Goal: Task Accomplishment & Management: Manage account settings

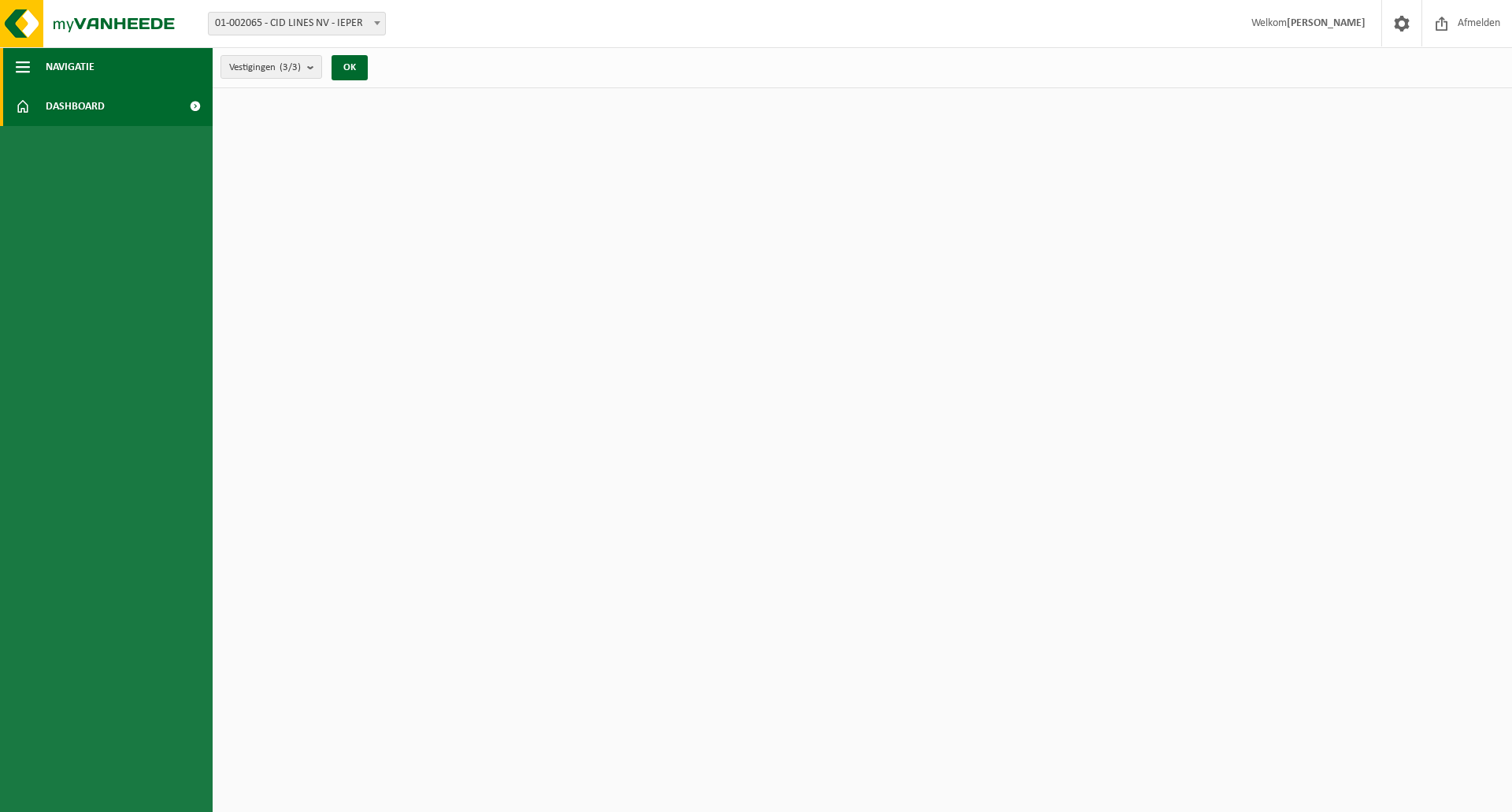
click at [98, 64] on button "Navigatie" at bounding box center [106, 67] width 213 height 39
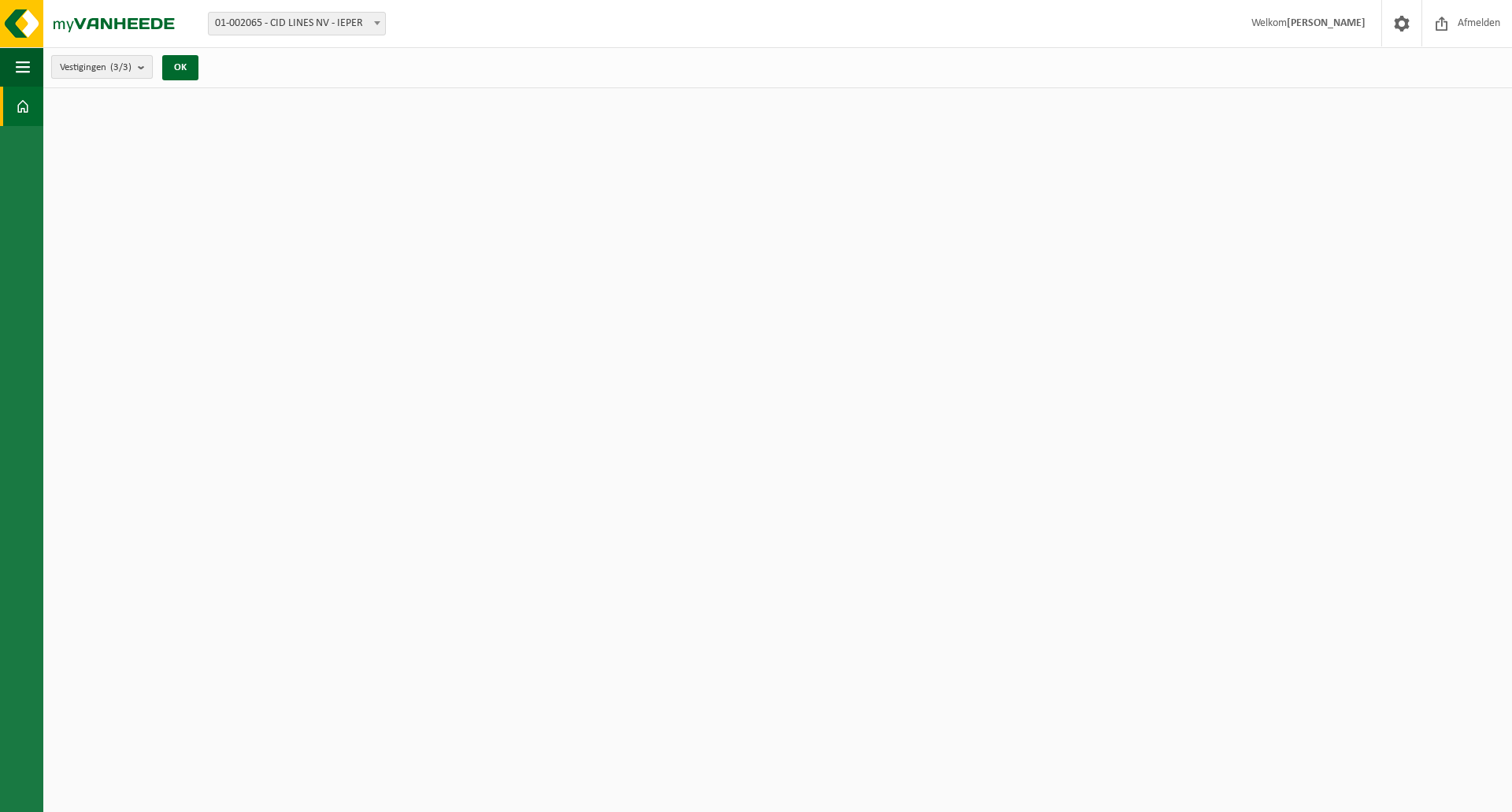
click at [132, 64] on count "(3/3)" at bounding box center [121, 67] width 21 height 10
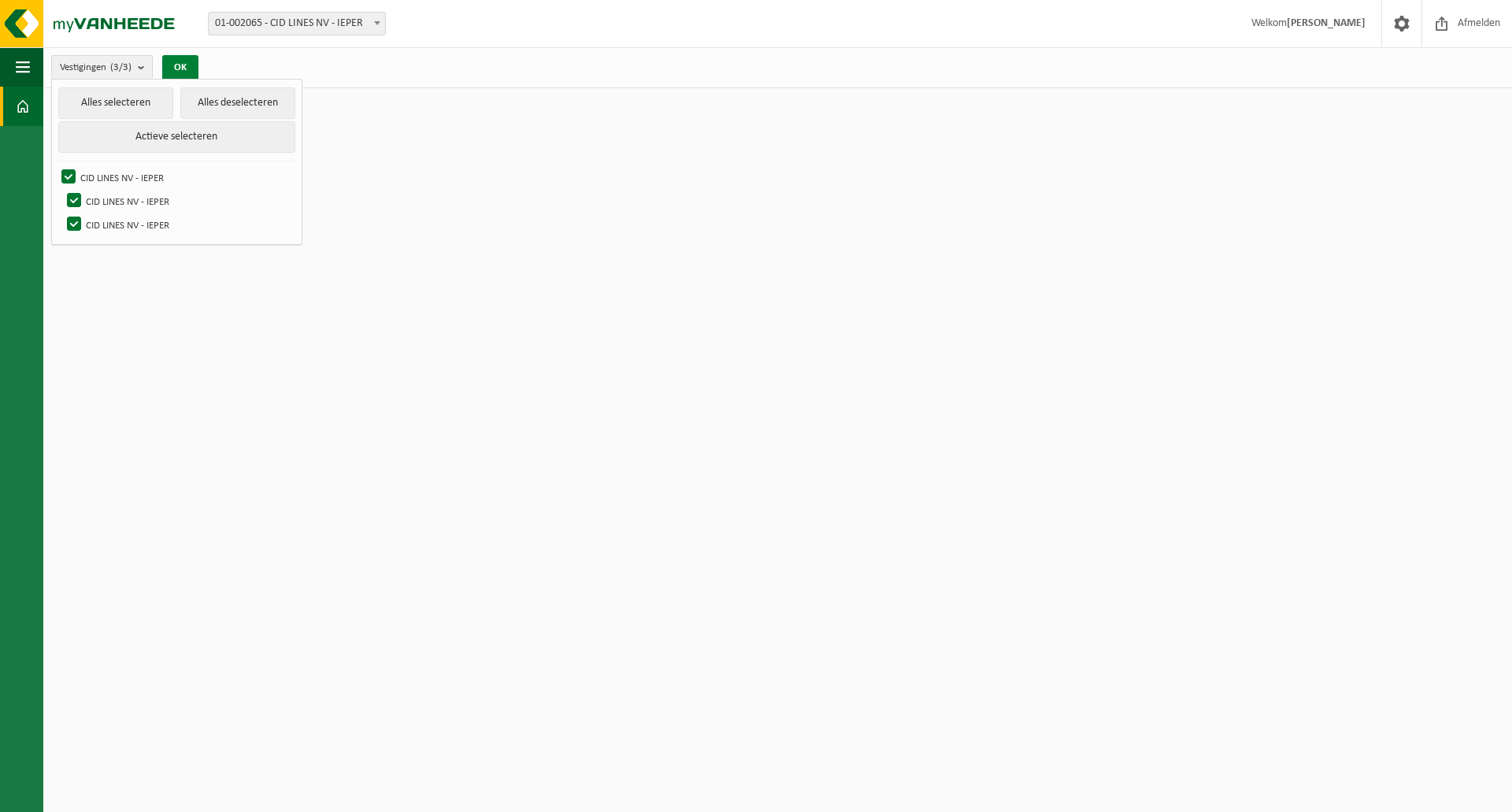
click at [181, 62] on button "OK" at bounding box center [180, 68] width 37 height 25
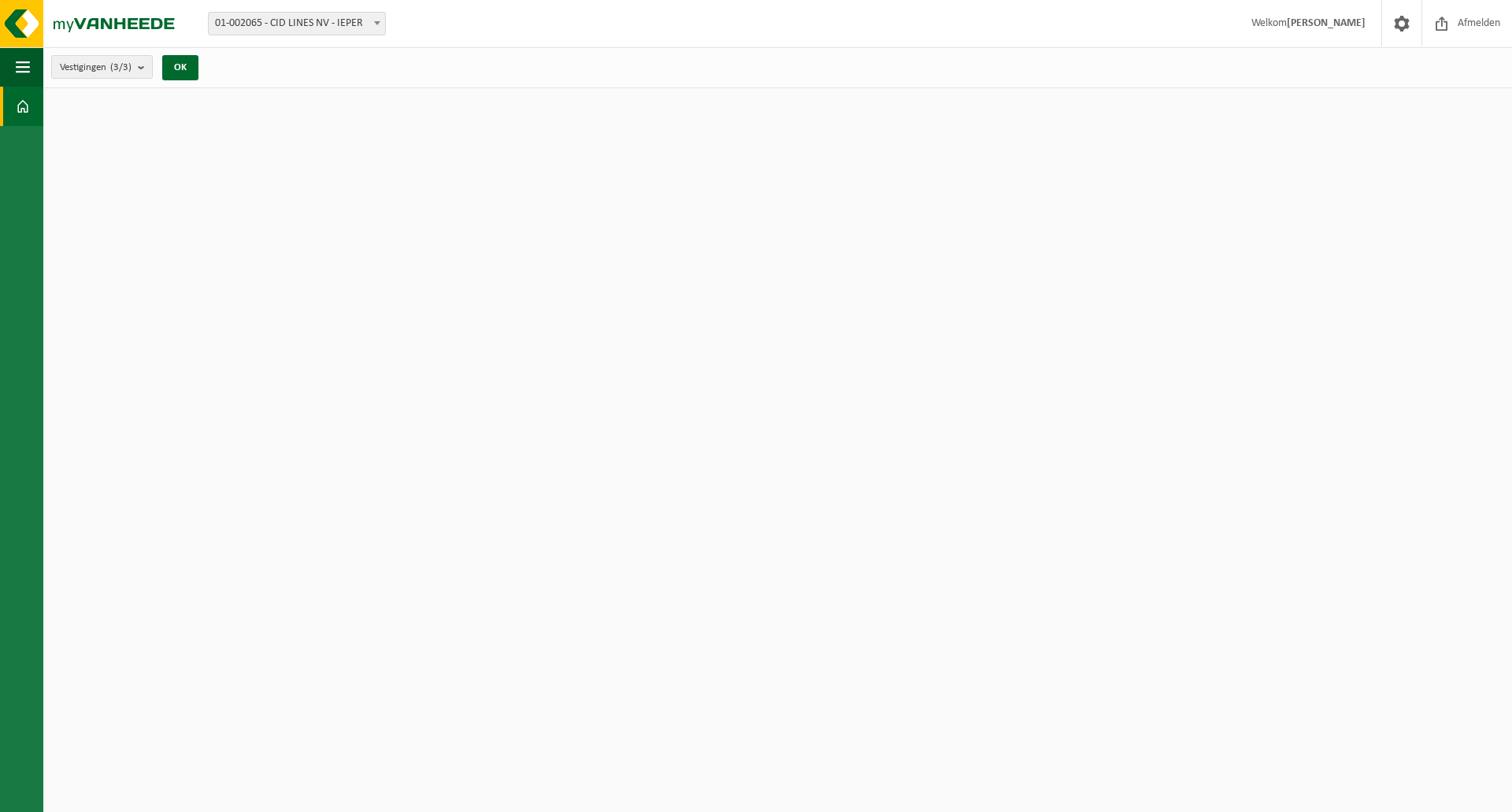
click at [319, 24] on span "01-002065 - CID LINES NV - IEPER" at bounding box center [297, 23] width 177 height 22
select select "11032"
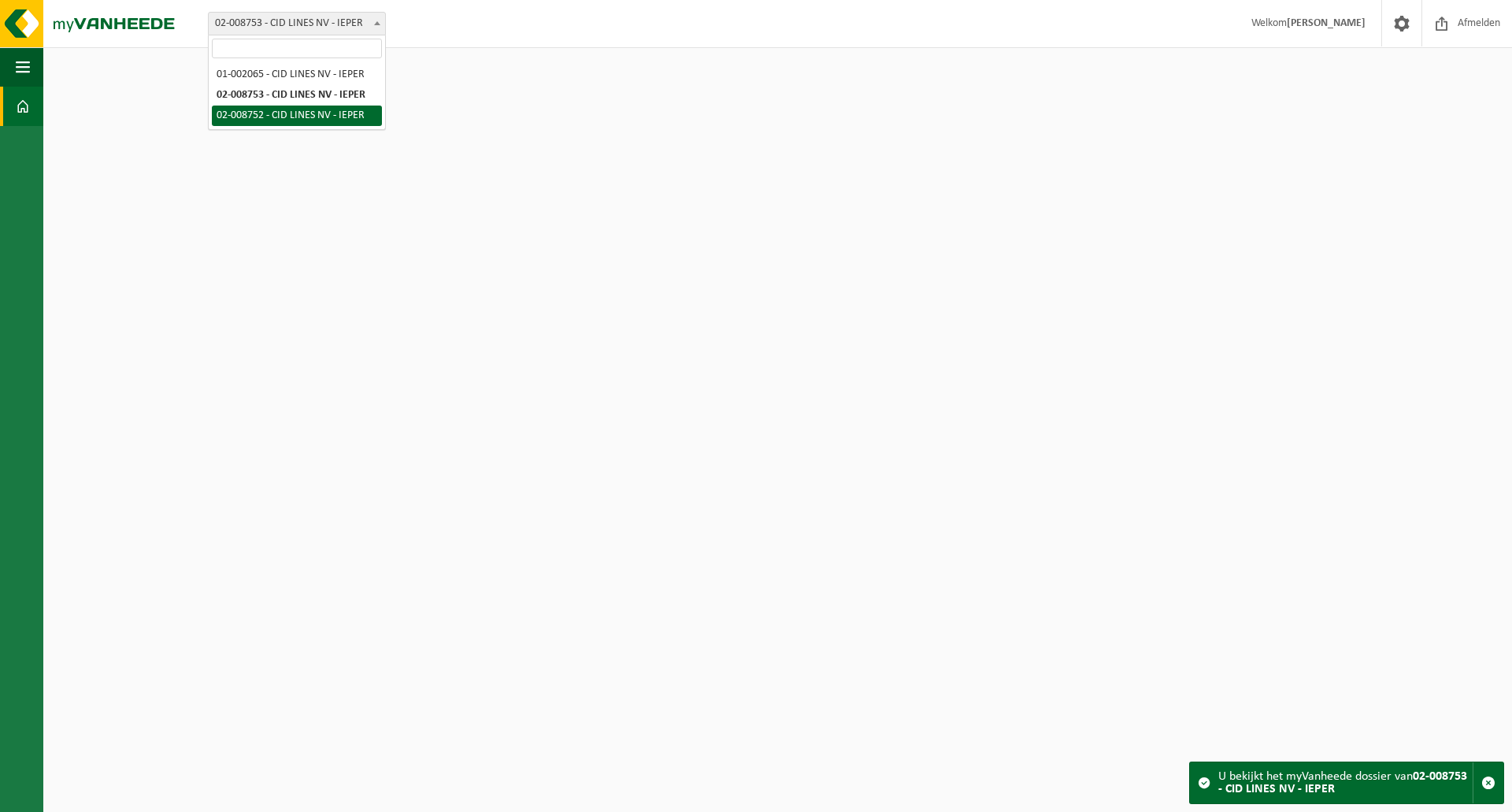
select select "11031"
click at [336, 35] on span "02-008752 - CID LINES NV - IEPER" at bounding box center [297, 23] width 178 height 24
select select "11011"
click at [1229, 775] on div "U bekijkt het myVanheede dossier van 01-002065 - CID LINES NV - IEPER" at bounding box center [1345, 783] width 254 height 41
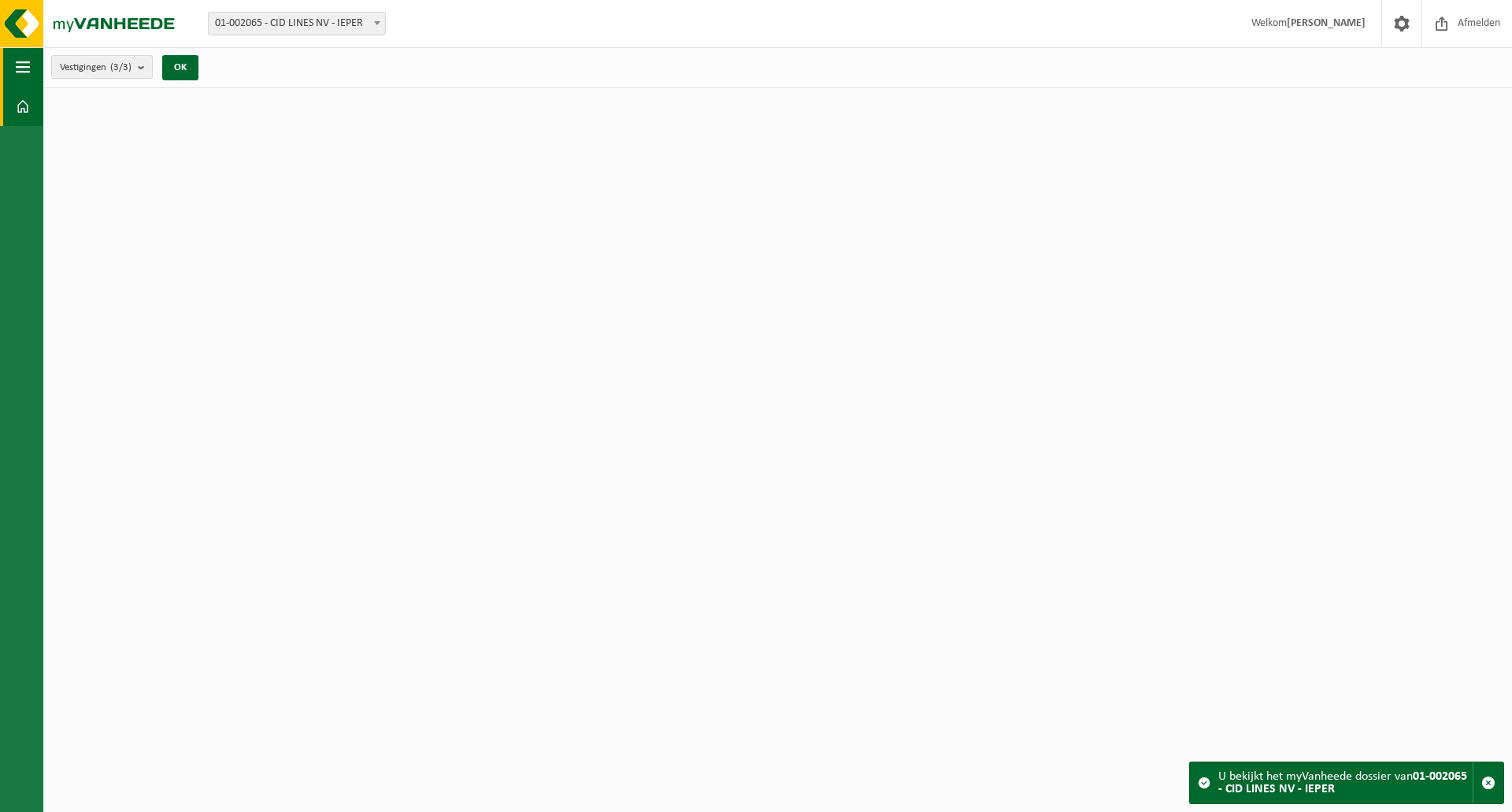
click at [29, 74] on span "button" at bounding box center [23, 67] width 14 height 39
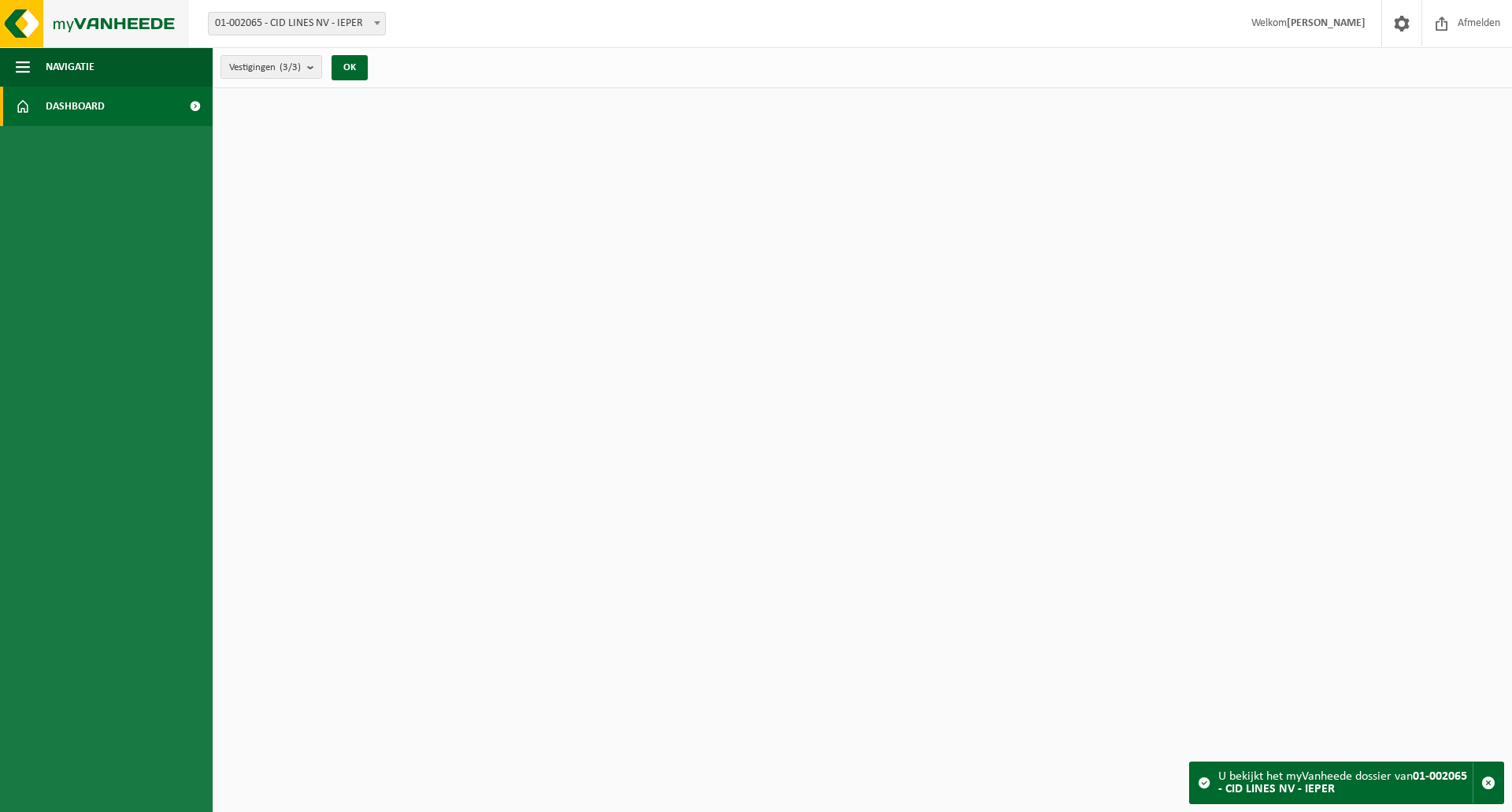
click at [147, 20] on img at bounding box center [94, 23] width 189 height 47
